Goal: Entertainment & Leisure: Browse casually

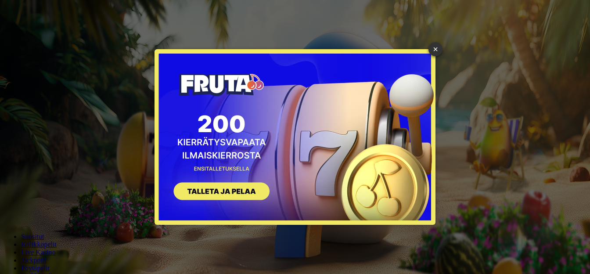
click at [434, 49] on link "×" at bounding box center [436, 49] width 14 height 14
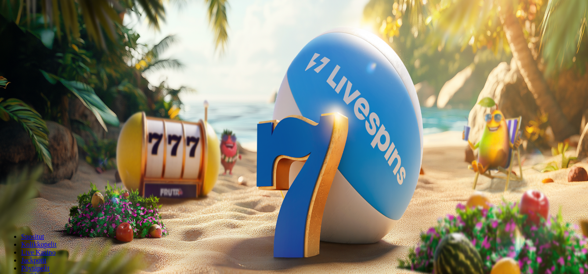
click at [69, 36] on button "Kirjaudu" at bounding box center [61, 31] width 29 height 9
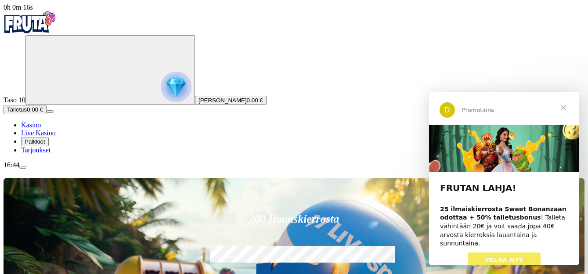
click at [45, 145] on span "Palkkiot" at bounding box center [35, 141] width 21 height 7
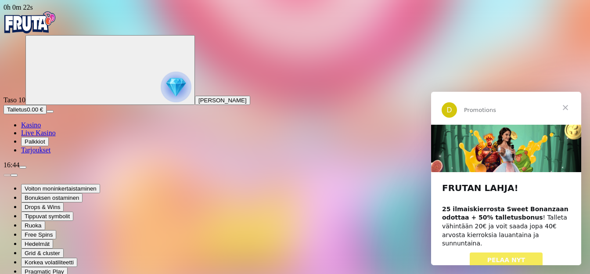
click at [573, 106] on span "Sulje" at bounding box center [566, 108] width 32 height 32
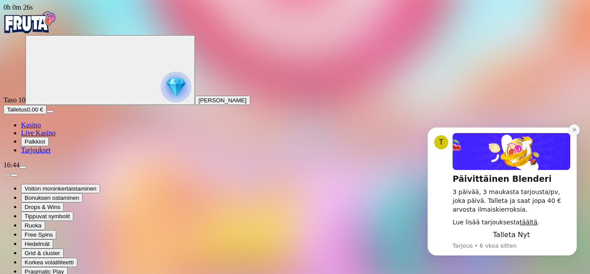
click at [573, 130] on icon "Dismiss notification" at bounding box center [574, 129] width 5 height 5
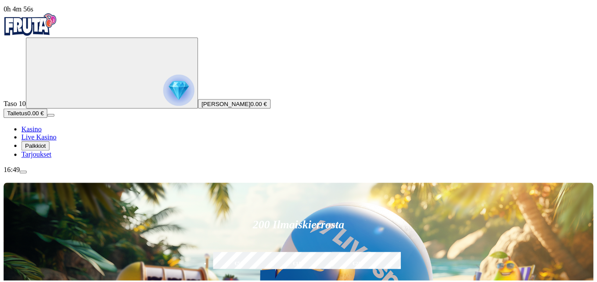
scroll to position [88, 0]
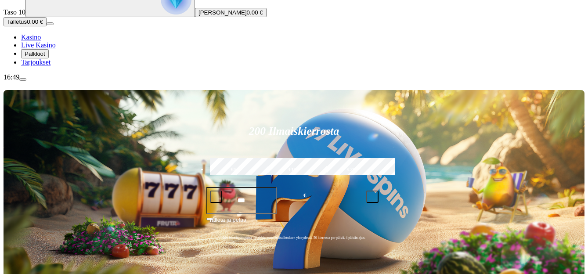
click at [23, 79] on span "menu icon" at bounding box center [23, 79] width 0 height 0
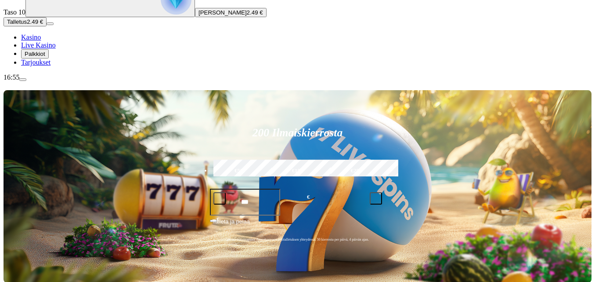
scroll to position [132, 0]
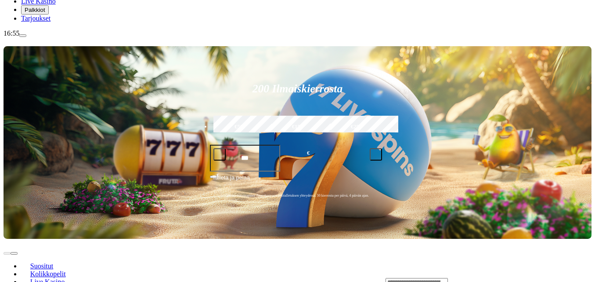
click at [448, 274] on input "Search" at bounding box center [417, 282] width 62 height 9
type input "***"
